Goal: Use online tool/utility: Utilize a website feature to perform a specific function

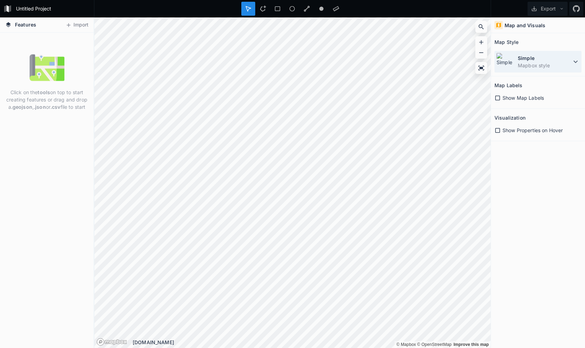
click at [565, 61] on dt "Simple" at bounding box center [545, 57] width 54 height 7
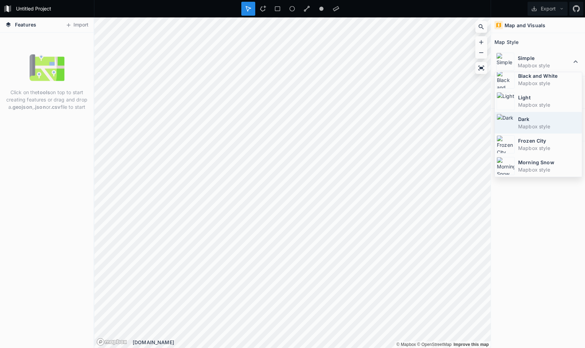
scroll to position [22, 0]
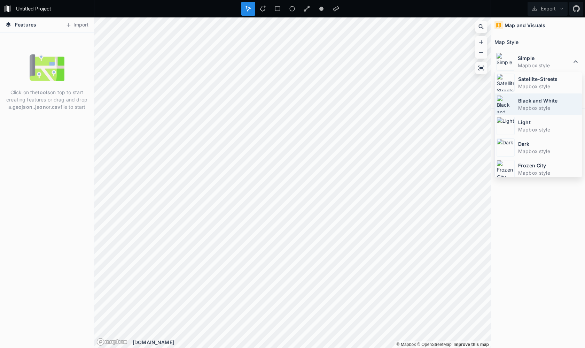
click at [550, 103] on dt "Black and White" at bounding box center [549, 100] width 62 height 7
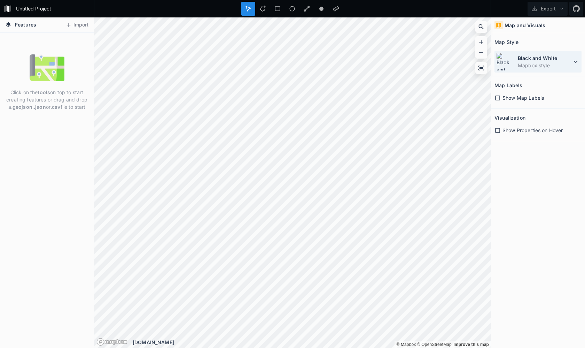
click at [555, 71] on div "Black and White Mapbox style" at bounding box center [538, 62] width 87 height 22
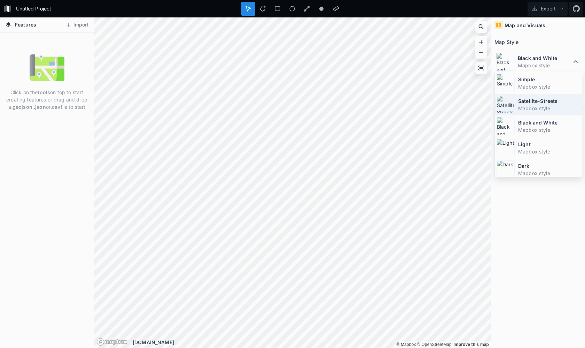
click at [548, 99] on dt "Satellite-Streets" at bounding box center [549, 100] width 62 height 7
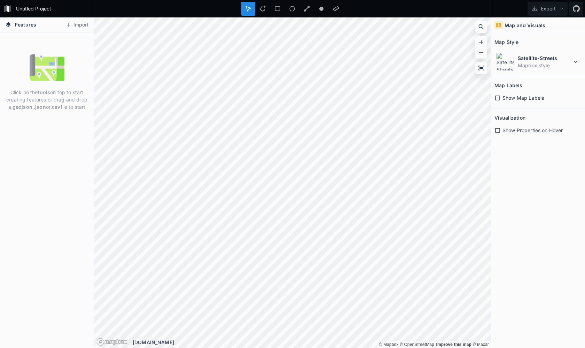
click at [500, 99] on icon at bounding box center [498, 98] width 6 height 6
click at [481, 340] on span "Toggle attribution" at bounding box center [483, 340] width 4 height 8
click at [484, 338] on span "Toggle attribution" at bounding box center [483, 340] width 4 height 8
click at [497, 136] on div "Show Properties on Hover" at bounding box center [538, 130] width 87 height 14
click at [497, 131] on icon at bounding box center [498, 130] width 6 height 6
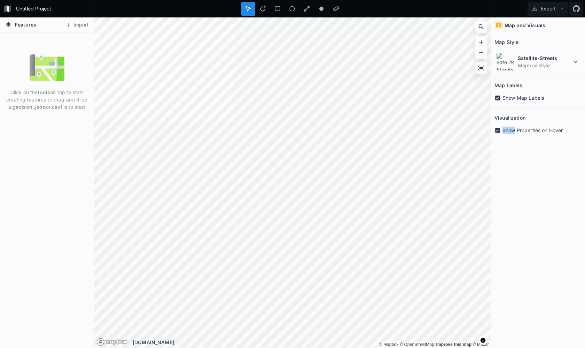
click at [497, 131] on icon at bounding box center [497, 130] width 5 height 5
click at [497, 93] on div "Show Map Labels" at bounding box center [538, 98] width 87 height 14
click at [503, 125] on div "Show Properties on Hover" at bounding box center [538, 130] width 87 height 14
click at [499, 128] on icon at bounding box center [497, 130] width 5 height 5
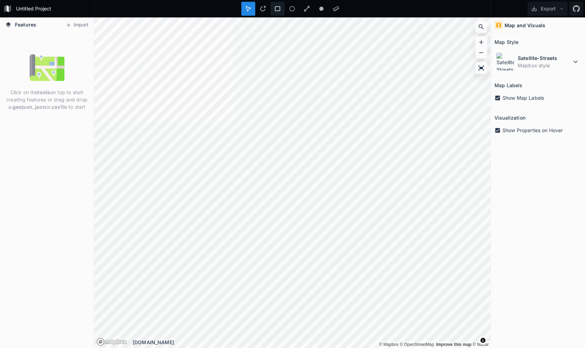
click at [278, 9] on icon at bounding box center [277, 9] width 6 height 6
